Goal: Task Accomplishment & Management: Complete application form

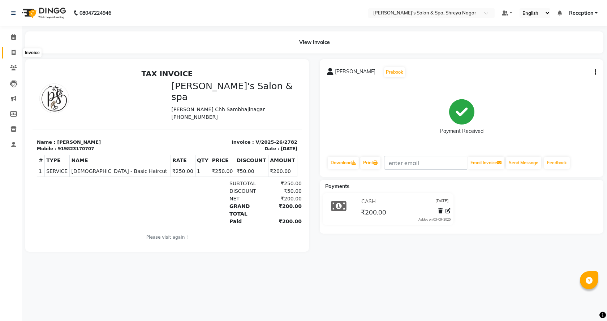
click at [12, 54] on icon at bounding box center [14, 52] width 4 height 5
select select "service"
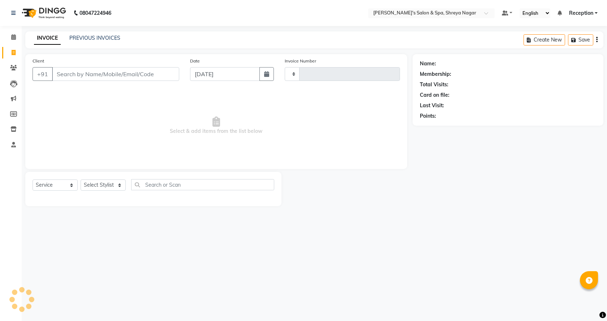
type input "2783"
select select "7591"
click at [94, 73] on input "Client" at bounding box center [115, 74] width 127 height 14
click at [112, 182] on select "Select Stylist [PERSON_NAME] [PERSON_NAME] [PERSON_NAME] Product Reception" at bounding box center [103, 185] width 45 height 11
select select "67479"
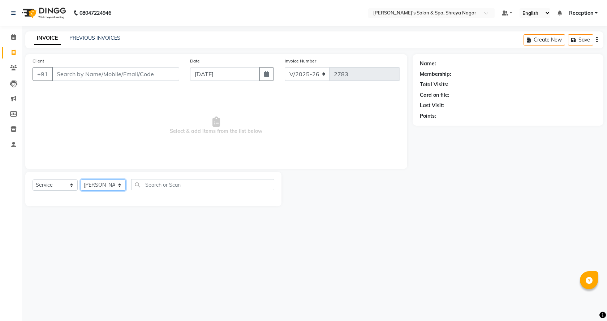
click at [81, 180] on select "Select Stylist [PERSON_NAME] [PERSON_NAME] [PERSON_NAME] Product Reception" at bounding box center [103, 185] width 45 height 11
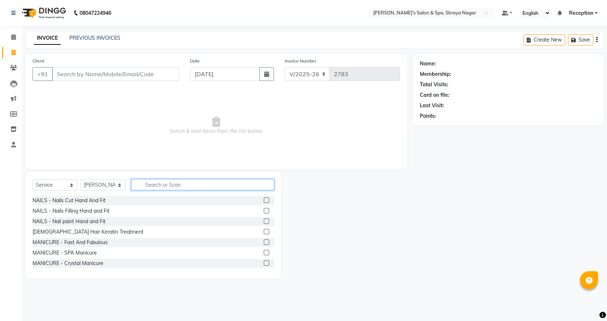
click at [146, 185] on input "text" at bounding box center [202, 184] width 143 height 11
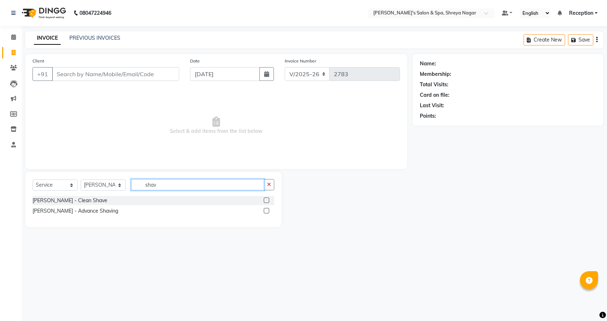
type input "shav"
click at [265, 200] on label at bounding box center [266, 200] width 5 height 5
click at [265, 200] on input "checkbox" at bounding box center [266, 200] width 5 height 5
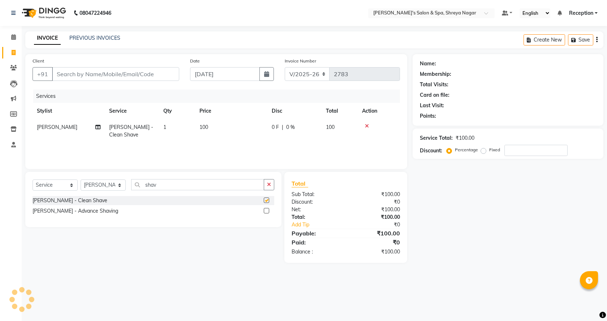
checkbox input "false"
click at [222, 128] on td "100" at bounding box center [231, 131] width 72 height 24
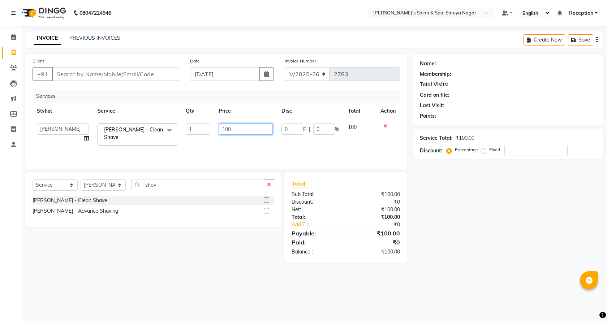
click at [230, 129] on input "100" at bounding box center [246, 129] width 54 height 11
type input "1"
type input "80"
drag, startPoint x: 488, startPoint y: 242, endPoint x: 462, endPoint y: 233, distance: 27.4
click at [483, 242] on div "Name: Membership: Total Visits: Card on file: Last Visit: Points: Service Total…" at bounding box center [511, 158] width 196 height 209
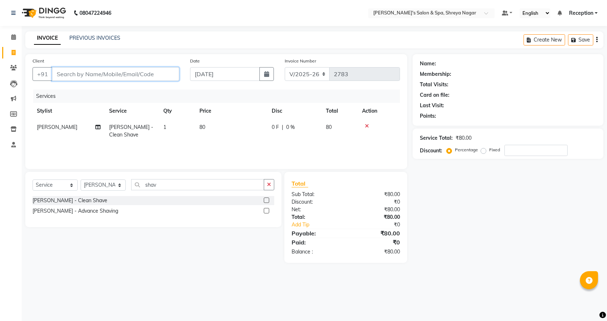
click at [163, 72] on input "Client" at bounding box center [115, 74] width 127 height 14
type input "s"
type input "0"
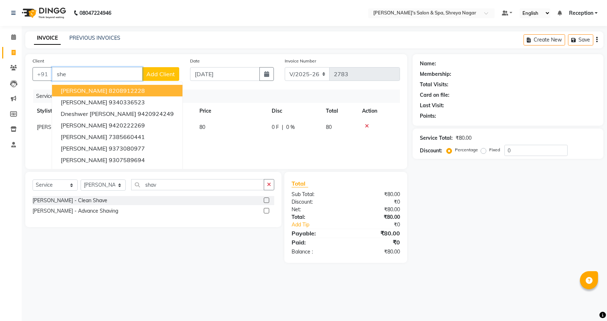
click at [88, 74] on input "she" at bounding box center [97, 74] width 90 height 14
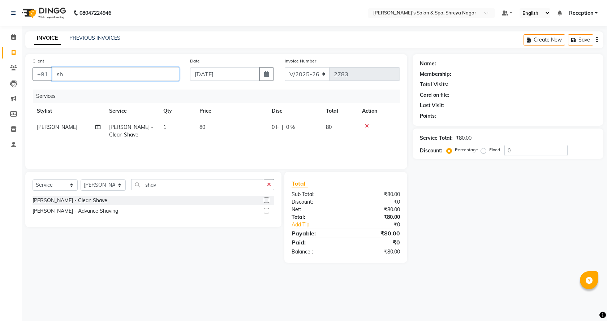
type input "s"
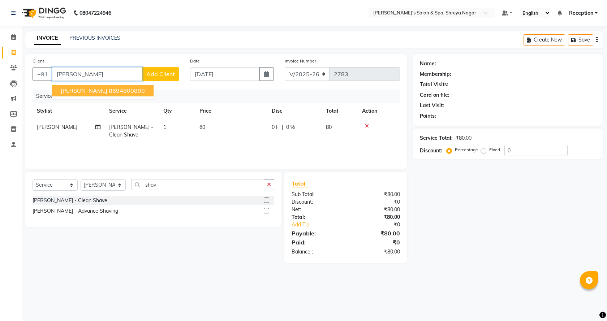
click at [119, 87] on ngb-highlight "8694800800" at bounding box center [127, 90] width 36 height 7
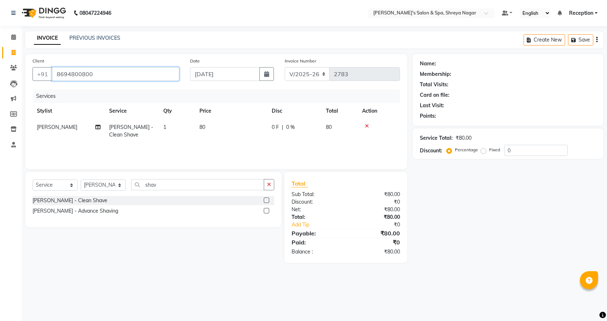
type input "8694800800"
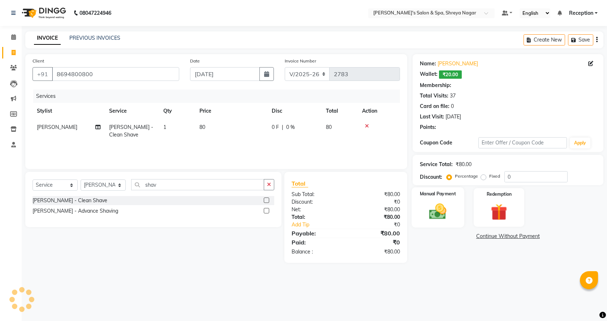
select select "1: Object"
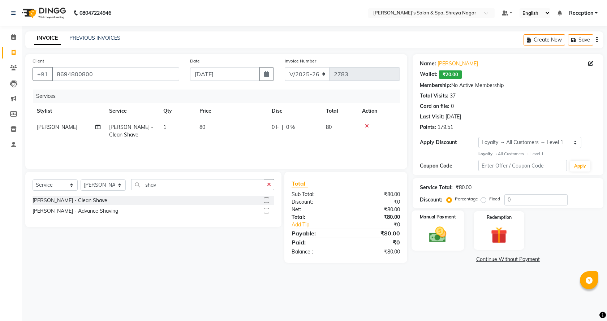
click at [441, 231] on img at bounding box center [438, 235] width 28 height 20
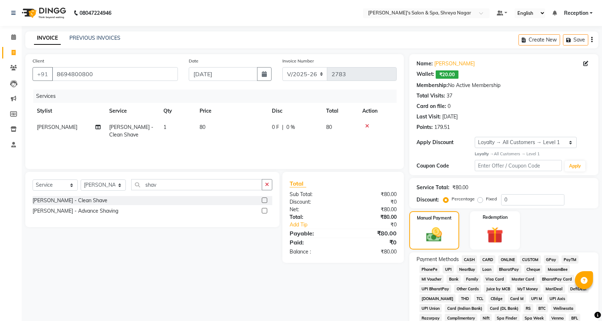
click at [510, 260] on span "ONLINE" at bounding box center [507, 260] width 19 height 8
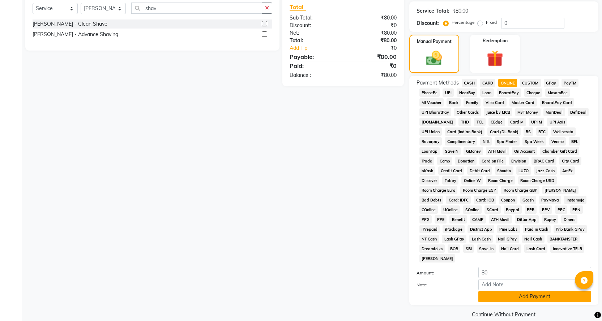
click at [518, 291] on button "Add Payment" at bounding box center [534, 296] width 113 height 11
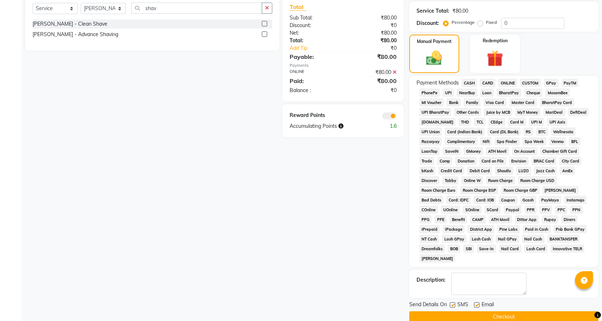
scroll to position [179, 0]
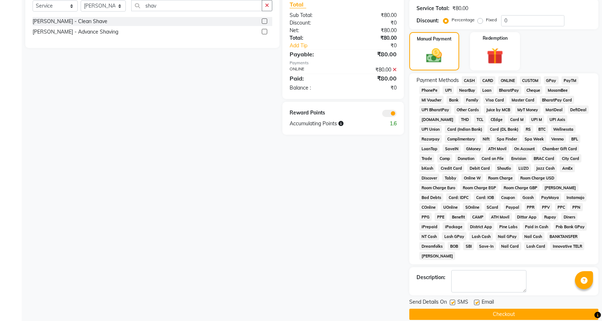
click at [516, 309] on button "Checkout" at bounding box center [503, 314] width 189 height 11
